Goal: Find specific page/section: Find specific page/section

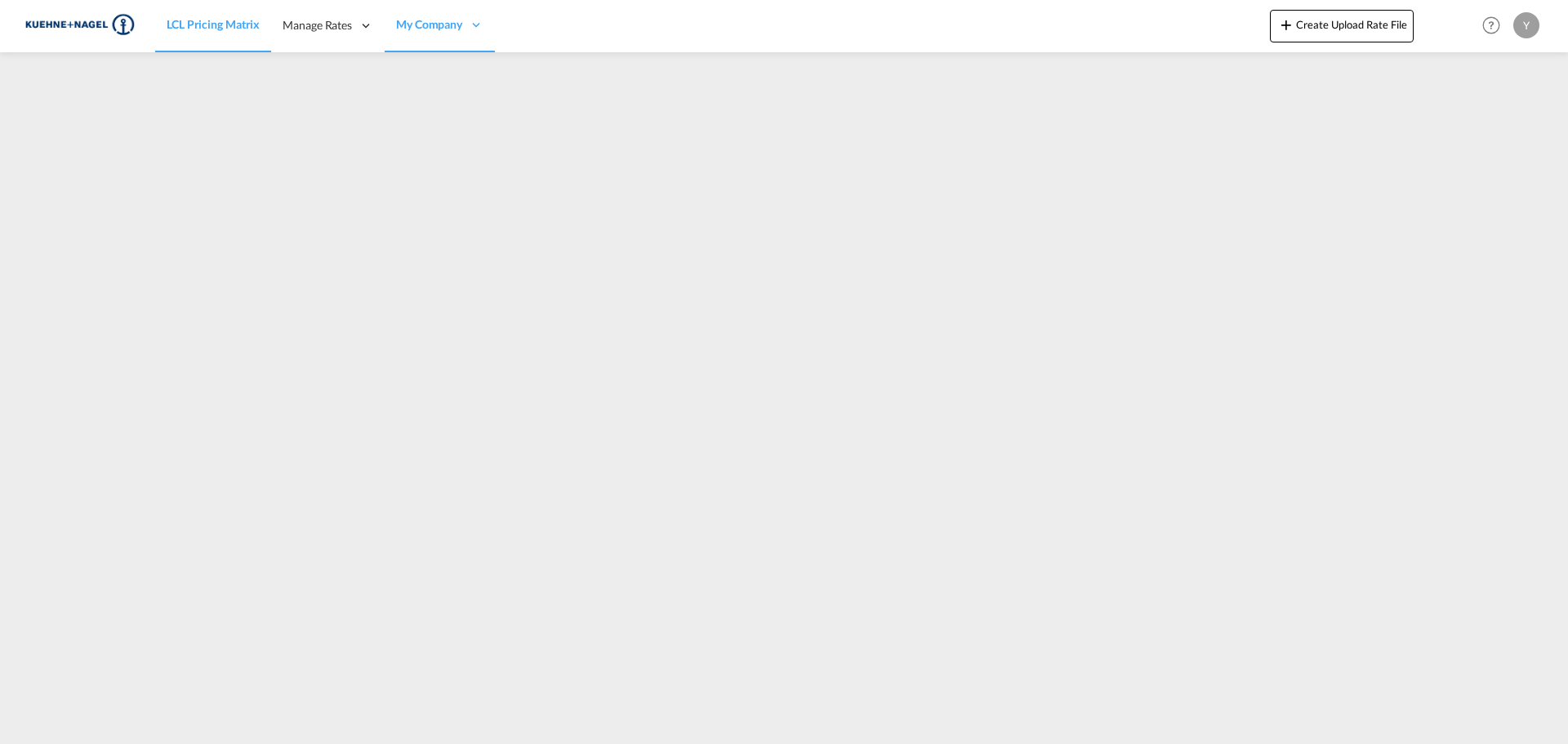
drag, startPoint x: 0, startPoint y: 0, endPoint x: 180, endPoint y: 21, distance: 181.2
click at [180, 21] on span "LCL Pricing Matrix" at bounding box center [212, 24] width 93 height 14
click at [95, 26] on img at bounding box center [80, 26] width 110 height 37
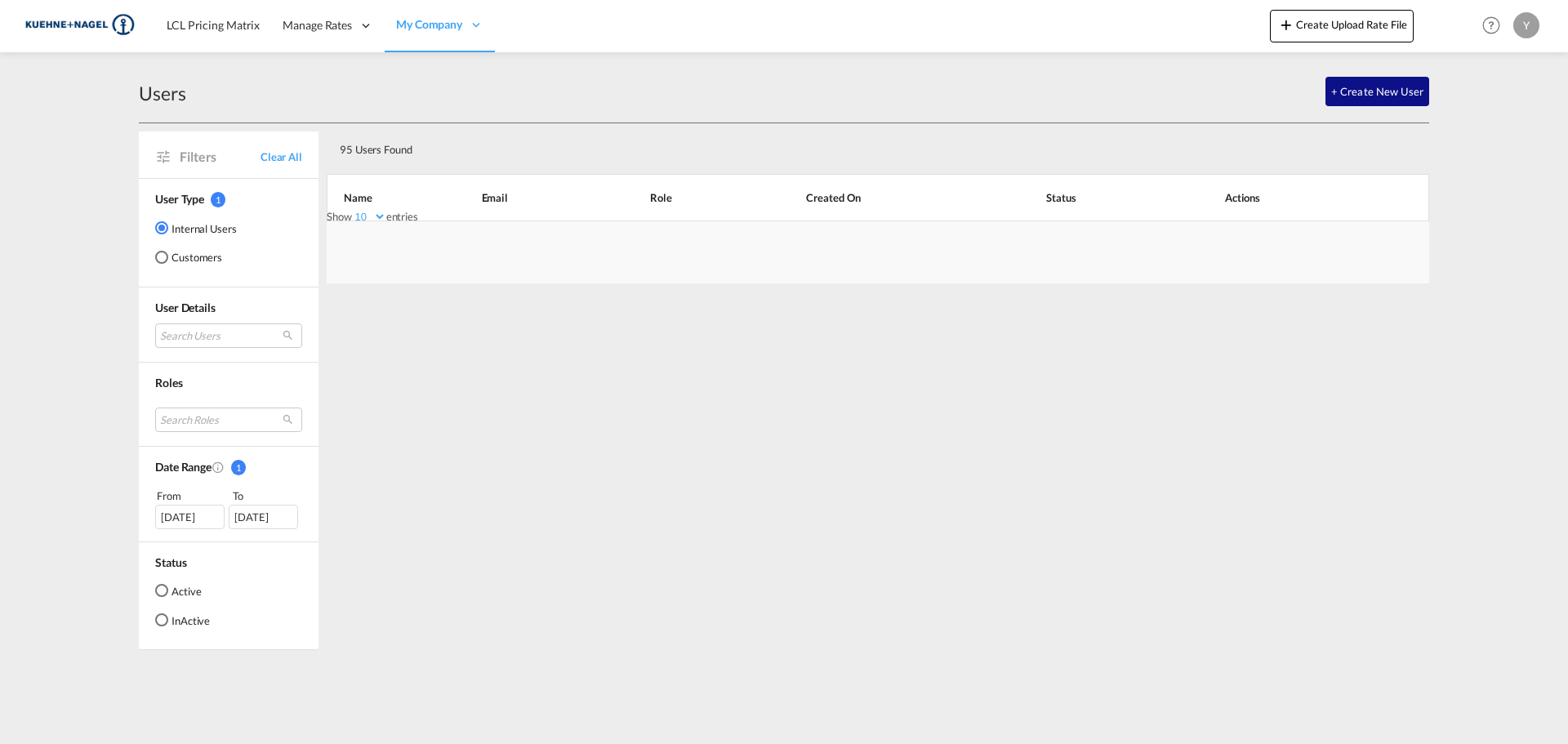
click at [221, 38] on link "LCL Pricing Matrix" at bounding box center [213, 26] width 116 height 53
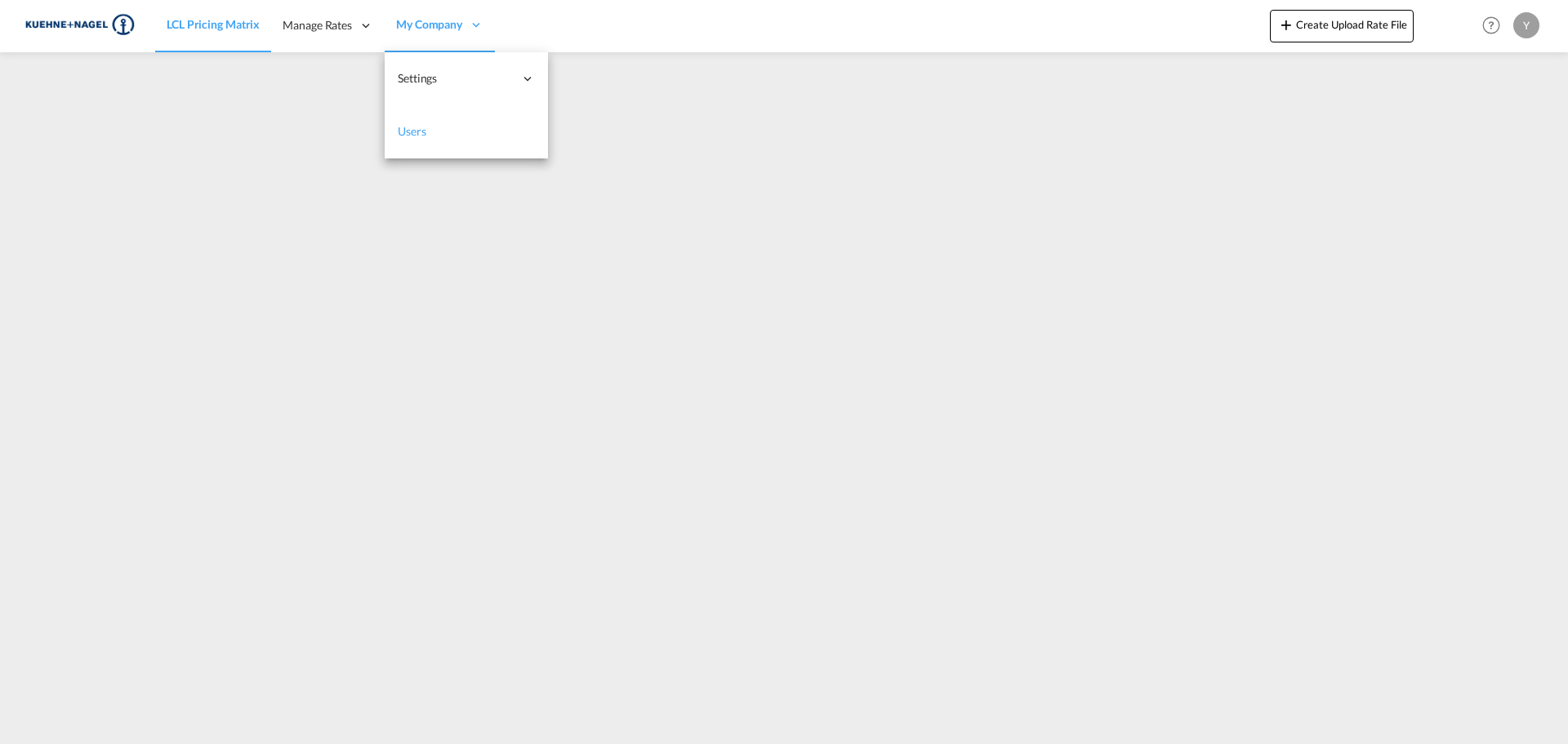
click at [409, 136] on span "Users" at bounding box center [412, 130] width 28 height 14
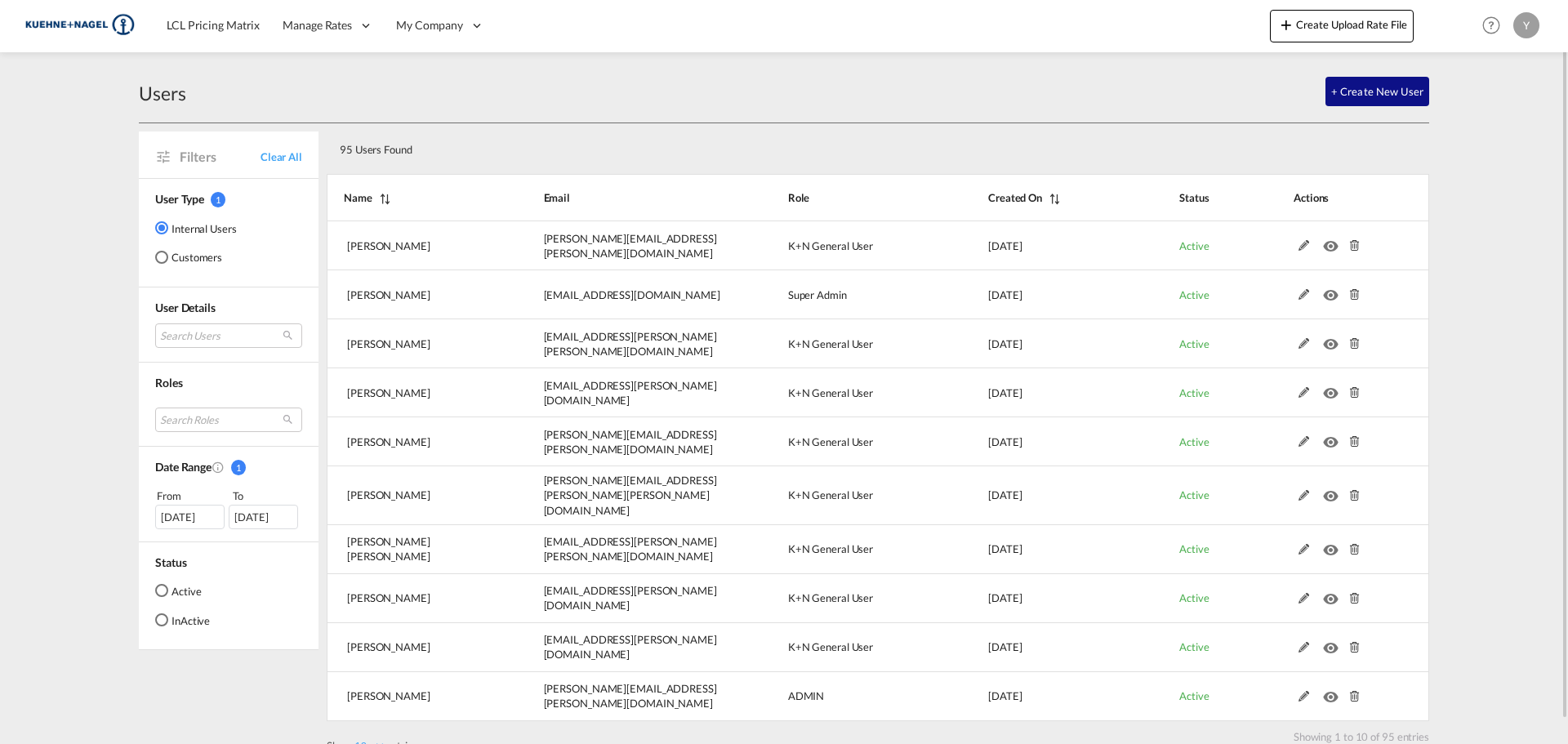
scroll to position [25, 0]
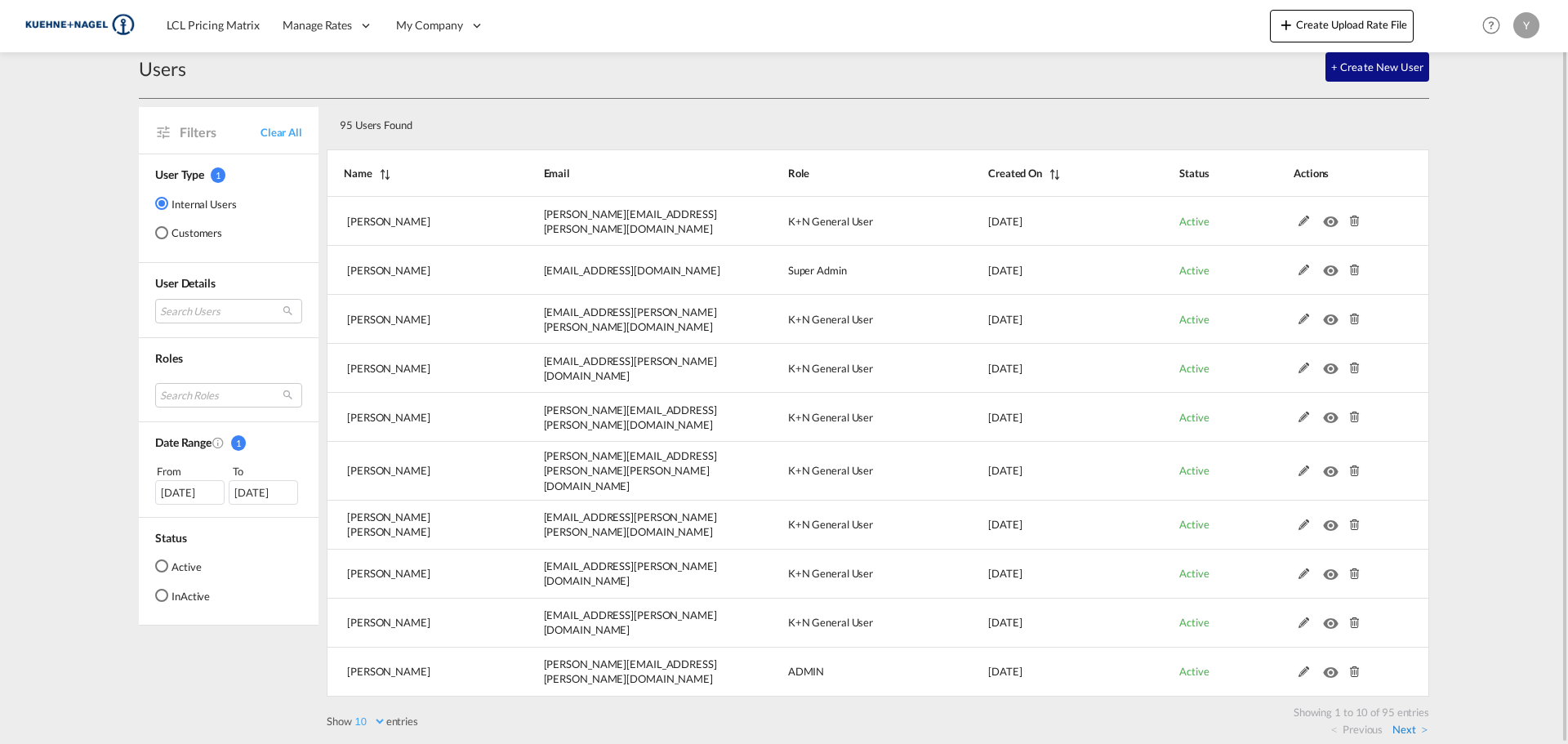
click at [1425, 726] on link "Next" at bounding box center [1410, 729] width 35 height 15
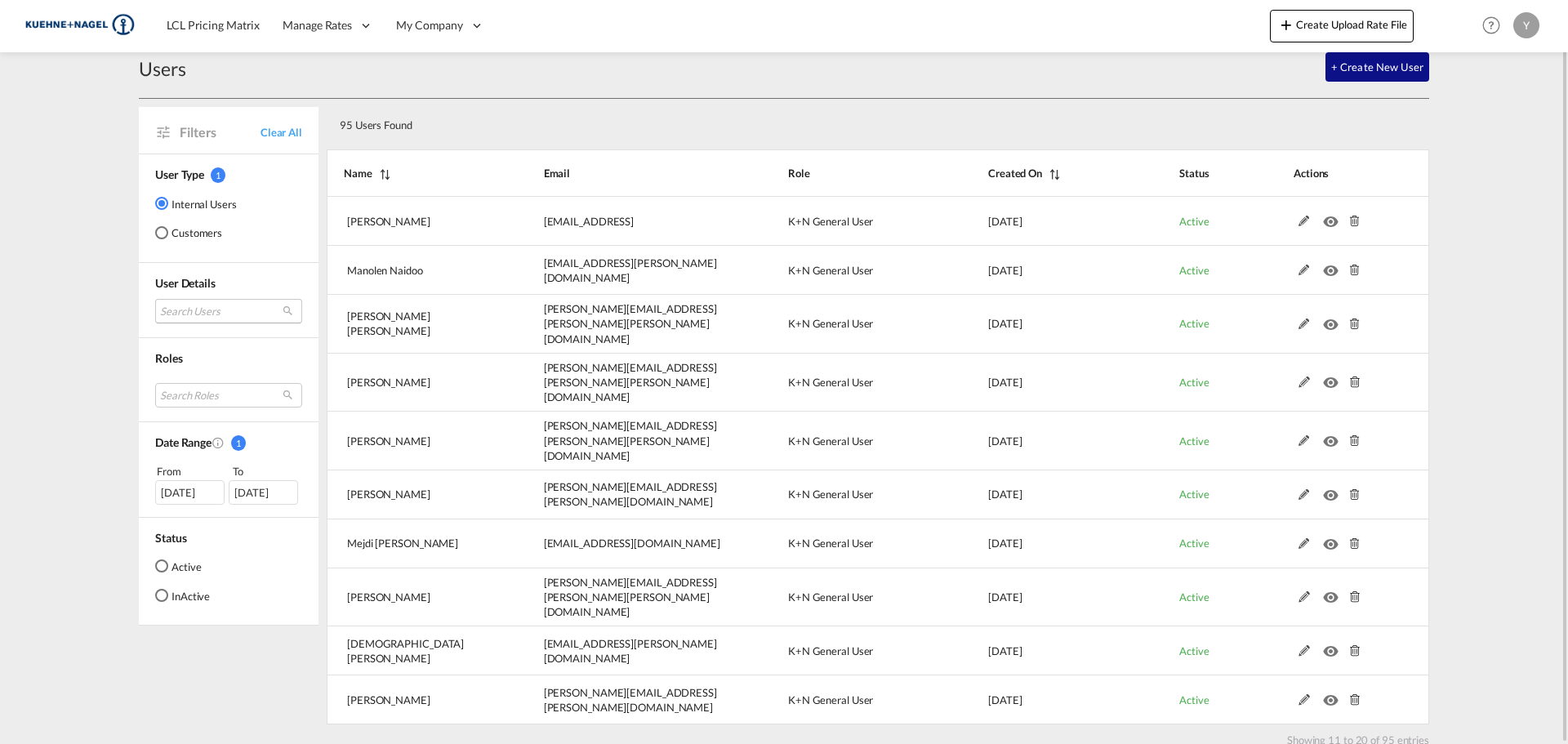
click at [247, 313] on md-select "Search Users [PERSON_NAME] [EMAIL_ADDRESS][PERSON_NAME][DOMAIN_NAME] [PERSON_NA…" at bounding box center [229, 310] width 147 height 25
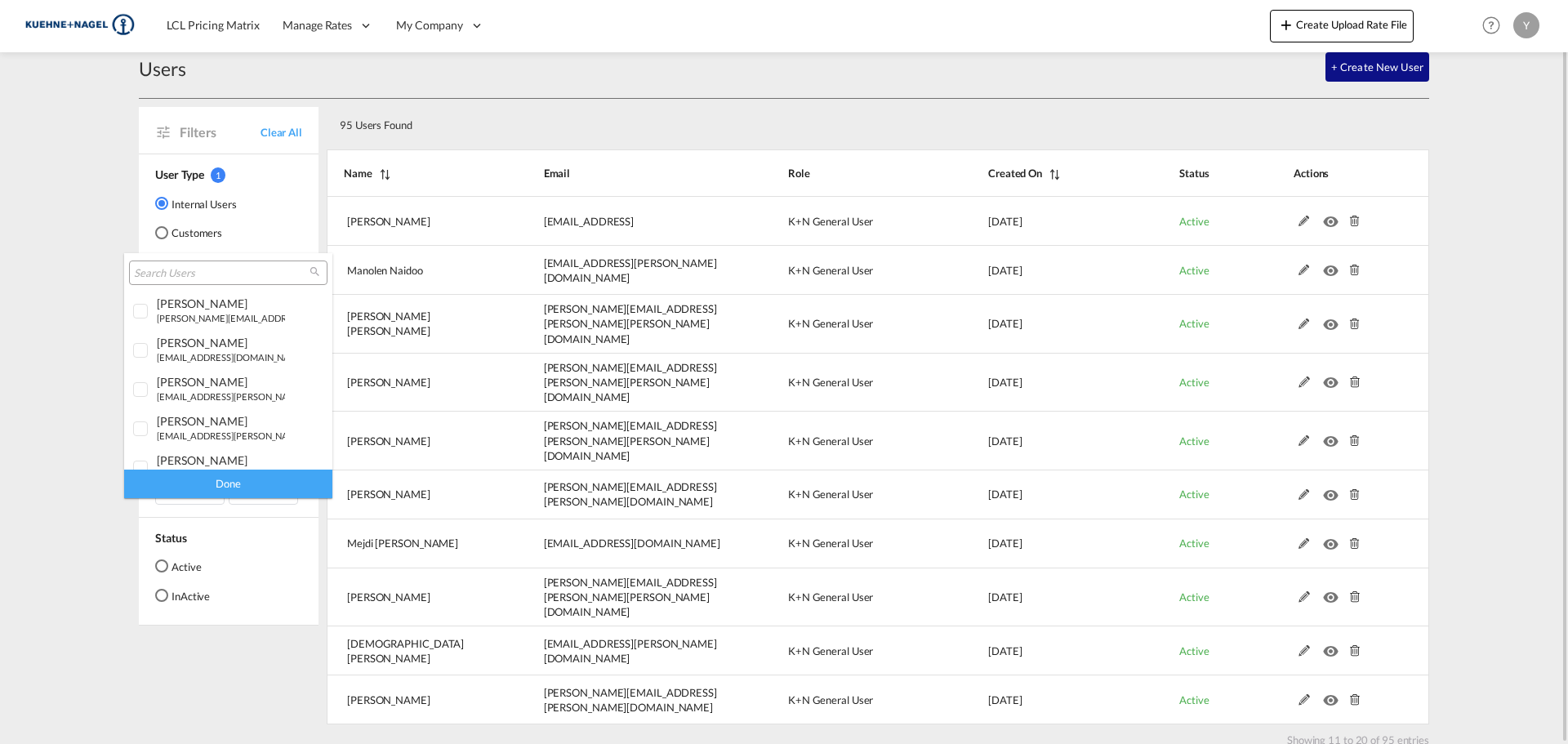
click at [250, 274] on input "search" at bounding box center [221, 274] width 175 height 15
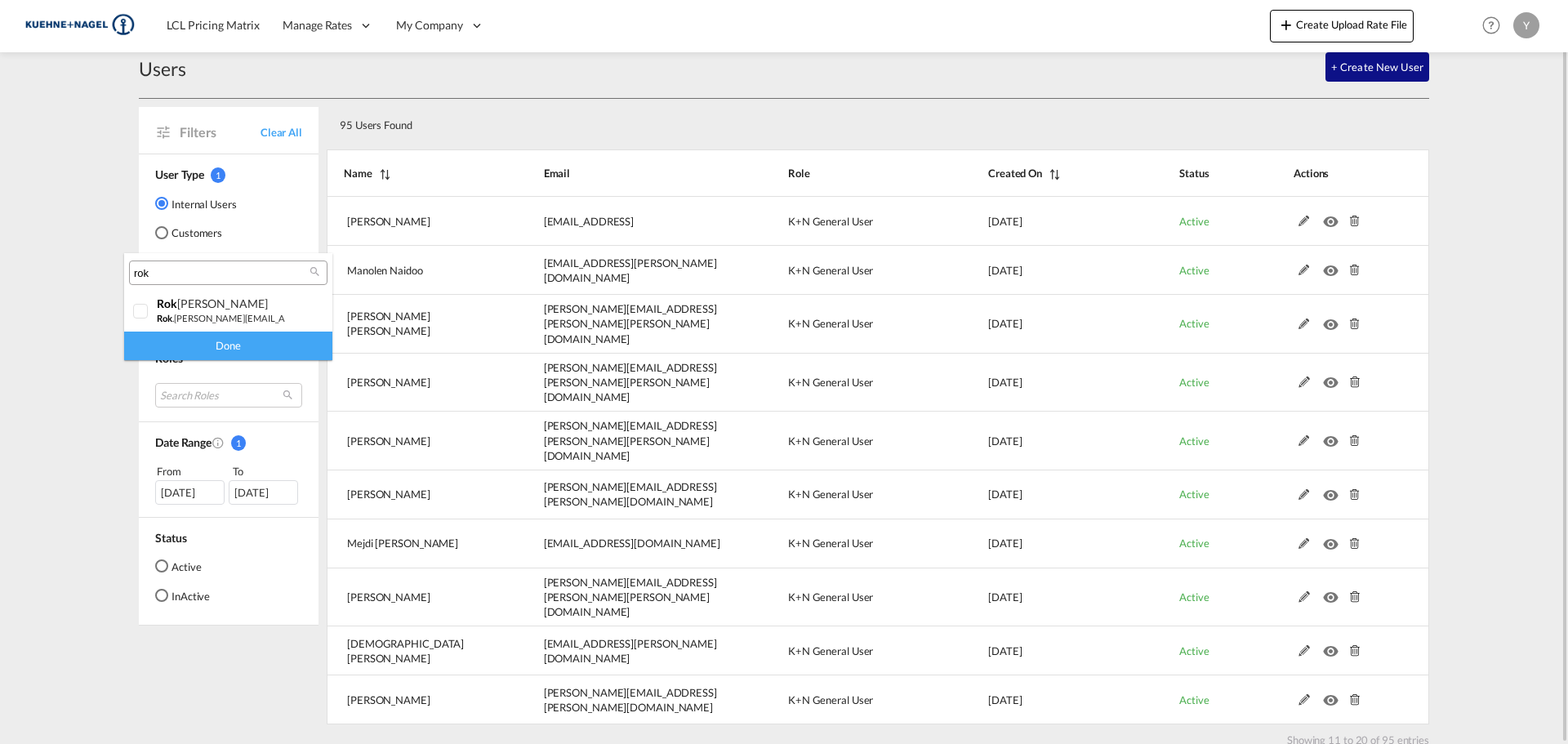
type input "rok"
click at [19, 310] on md-backdrop at bounding box center [784, 372] width 1568 height 744
